Goal: Information Seeking & Learning: Learn about a topic

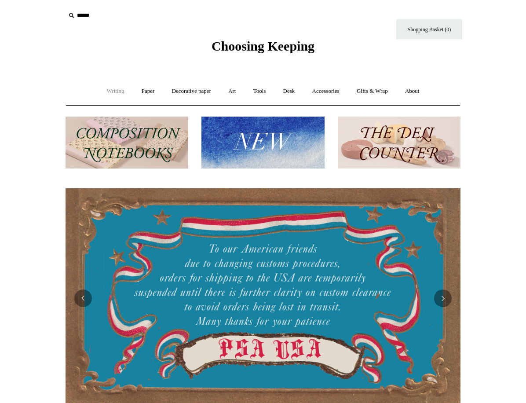
click at [108, 95] on link "Writing +" at bounding box center [115, 91] width 33 height 23
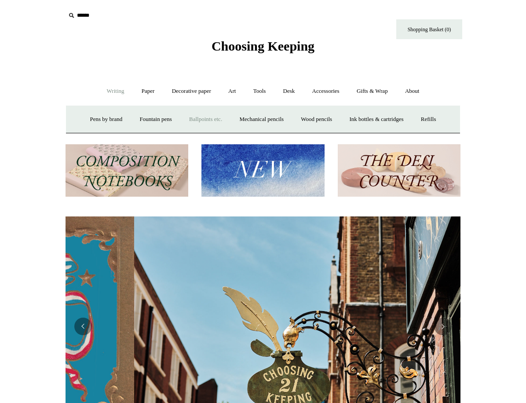
scroll to position [0, 395]
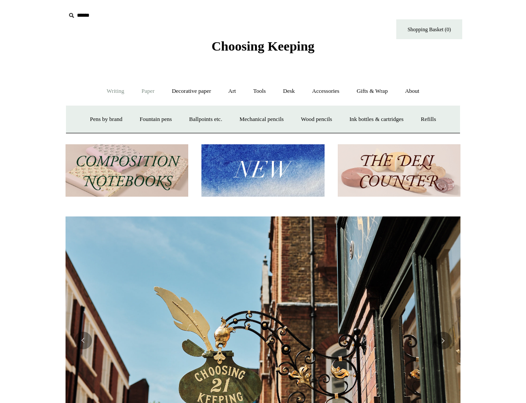
click at [146, 88] on link "Paper +" at bounding box center [148, 91] width 29 height 23
click at [134, 118] on link "Notebooks +" at bounding box center [140, 119] width 40 height 23
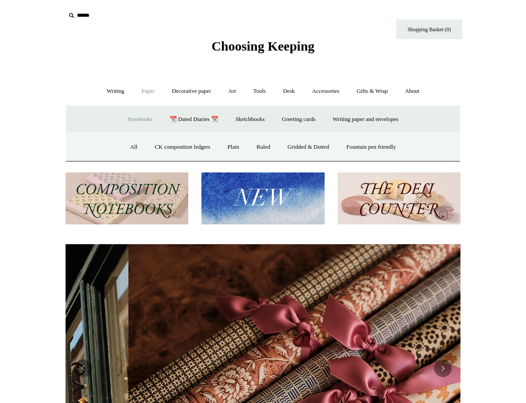
scroll to position [0, 790]
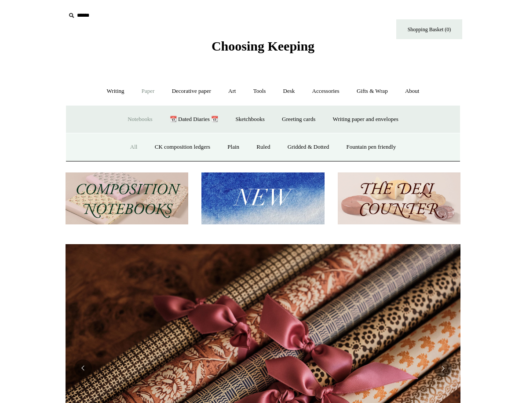
click at [123, 148] on link "All" at bounding box center [133, 146] width 23 height 23
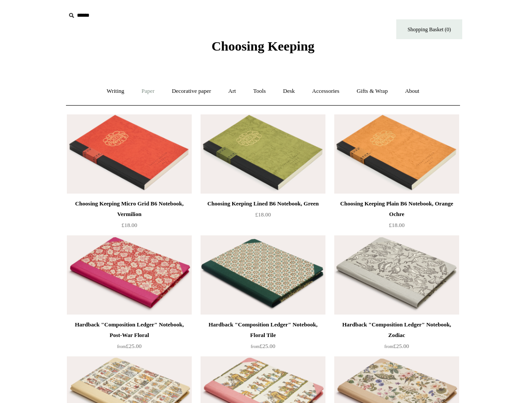
click at [152, 91] on link "Paper +" at bounding box center [148, 91] width 29 height 23
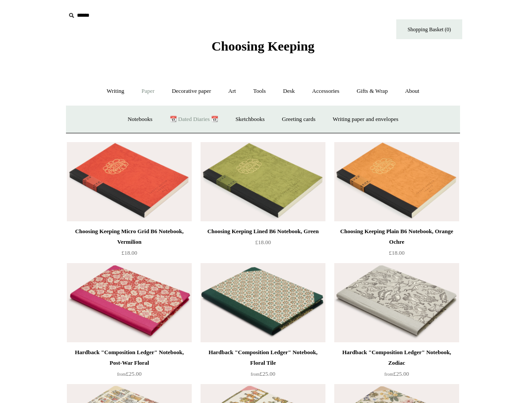
click at [180, 122] on link "📆 Dated Diaries 📆" at bounding box center [194, 119] width 64 height 23
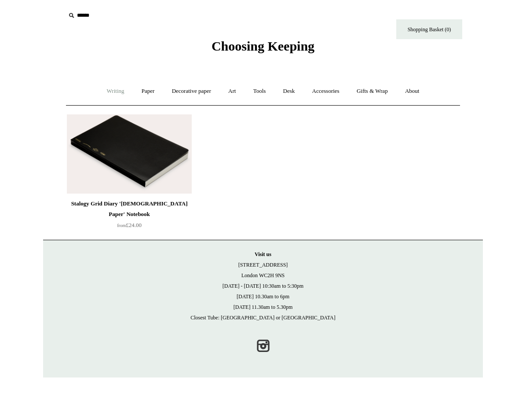
click at [113, 91] on link "Writing +" at bounding box center [115, 91] width 33 height 23
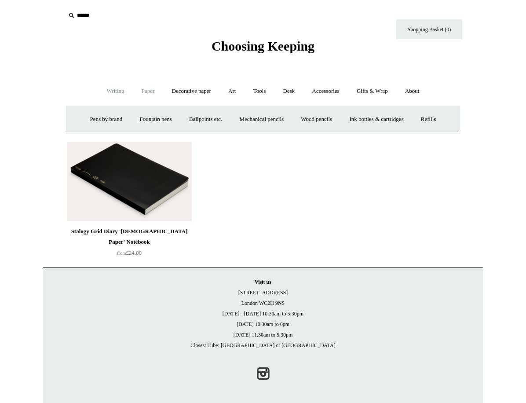
click at [137, 93] on link "Paper +" at bounding box center [148, 91] width 29 height 23
click at [145, 114] on link "Notebooks +" at bounding box center [140, 119] width 40 height 23
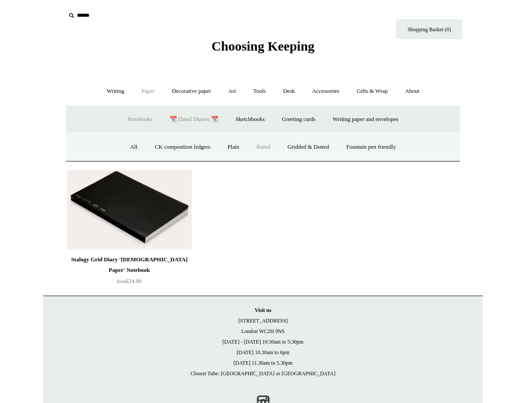
click at [264, 149] on link "Ruled" at bounding box center [262, 146] width 29 height 23
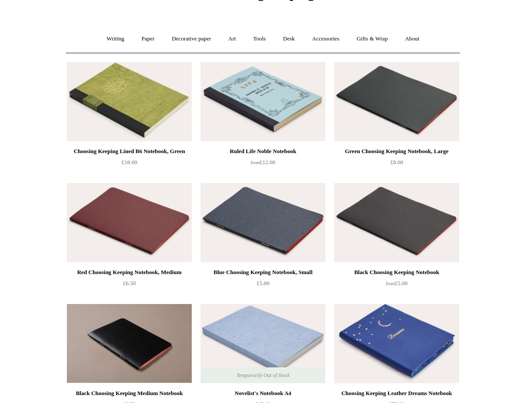
scroll to position [259, 0]
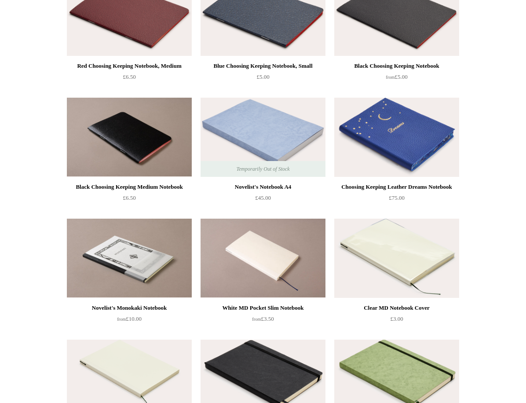
click at [404, 44] on img at bounding box center [396, 16] width 125 height 79
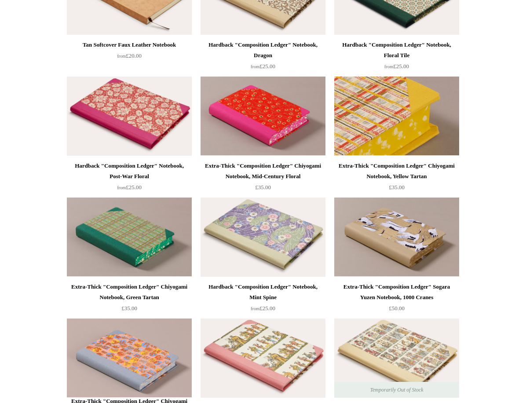
scroll to position [764, 0]
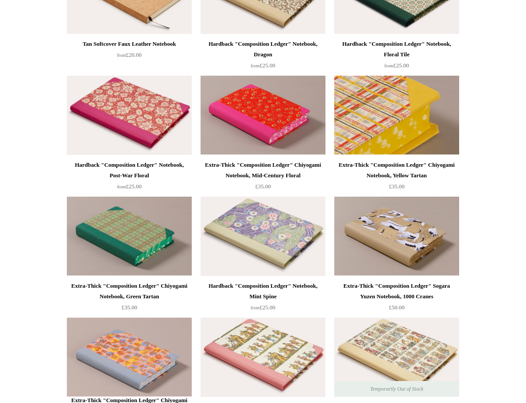
click at [394, 117] on img at bounding box center [396, 115] width 125 height 79
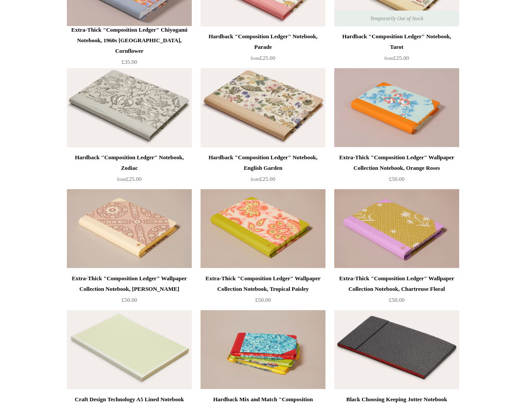
scroll to position [1313, 0]
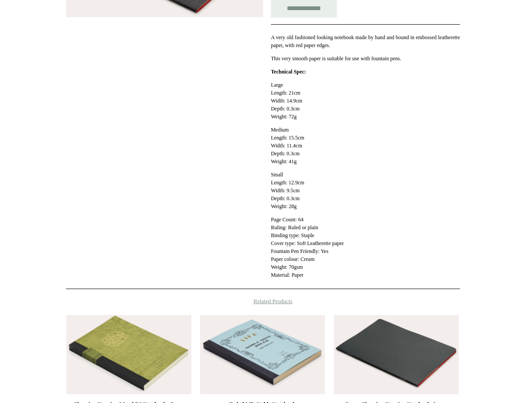
scroll to position [256, 0]
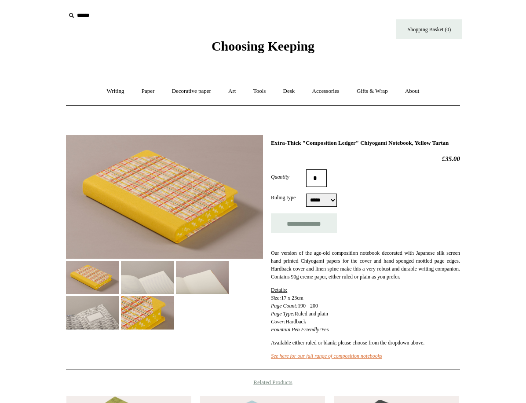
click at [132, 274] on img at bounding box center [147, 277] width 53 height 33
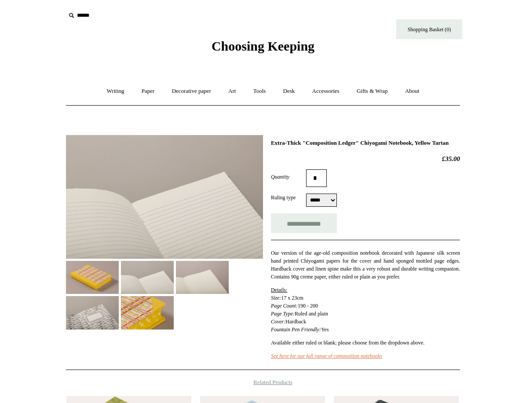
click at [181, 277] on img at bounding box center [202, 277] width 53 height 33
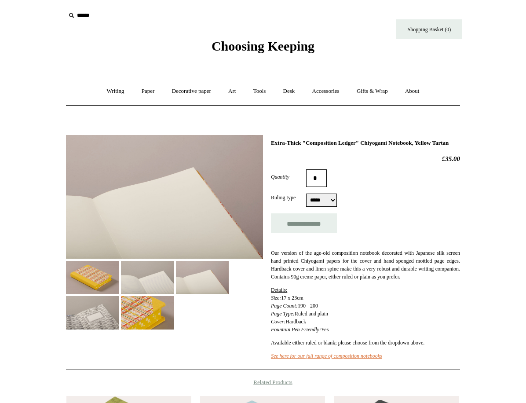
click at [119, 306] on img at bounding box center [92, 312] width 53 height 33
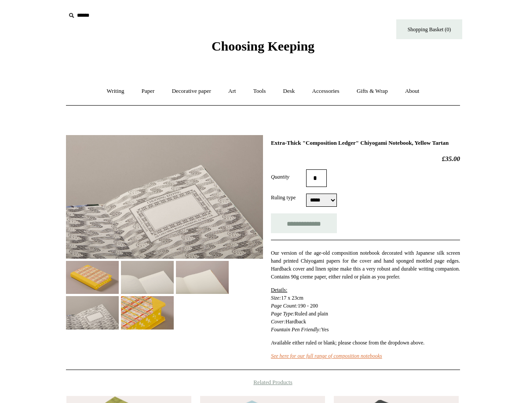
click at [174, 315] on img at bounding box center [147, 312] width 53 height 33
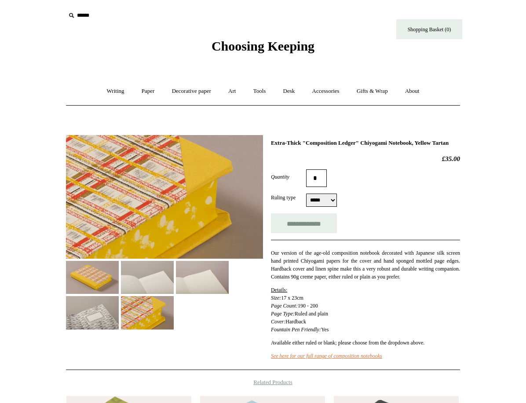
click at [103, 281] on img at bounding box center [92, 277] width 53 height 33
